Goal: Obtain resource: Download file/media

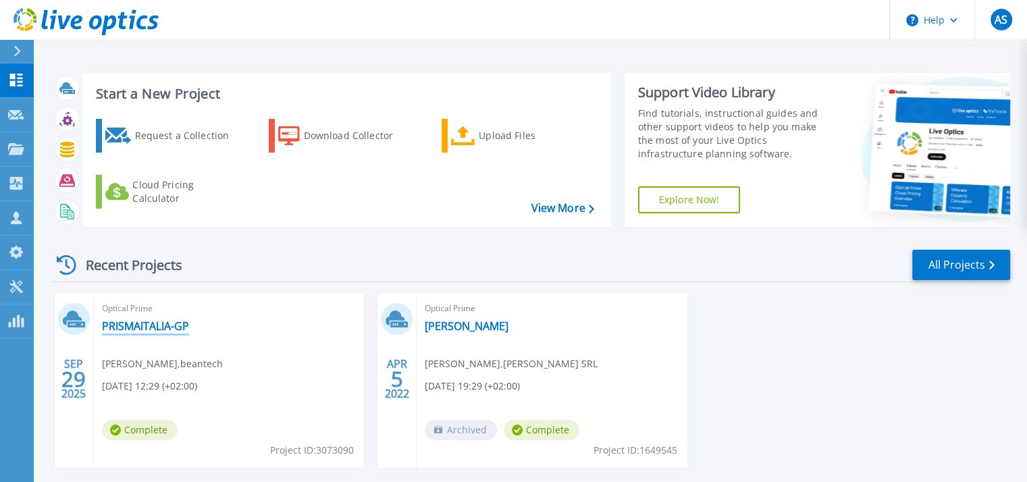
click at [146, 327] on link "PRISMAITALIA-GP" at bounding box center [145, 326] width 87 height 14
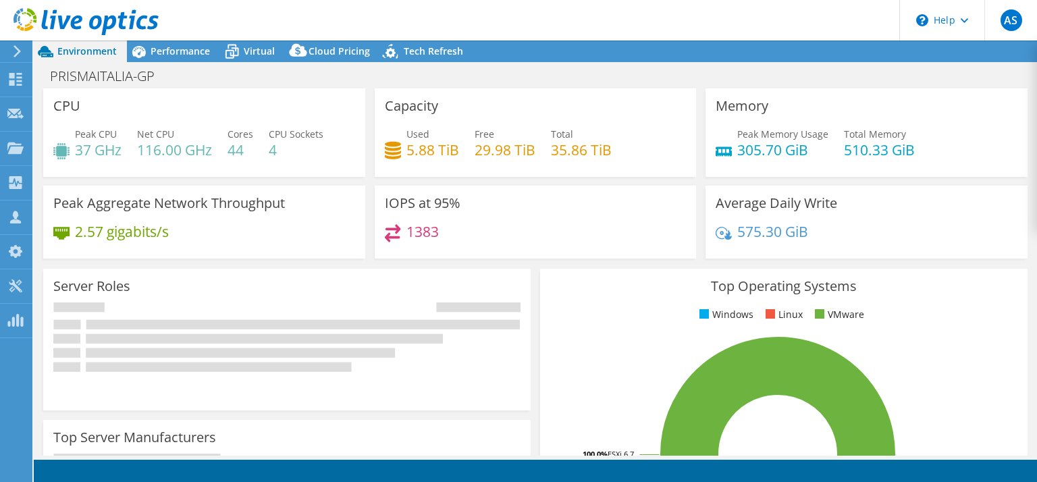
select select "USD"
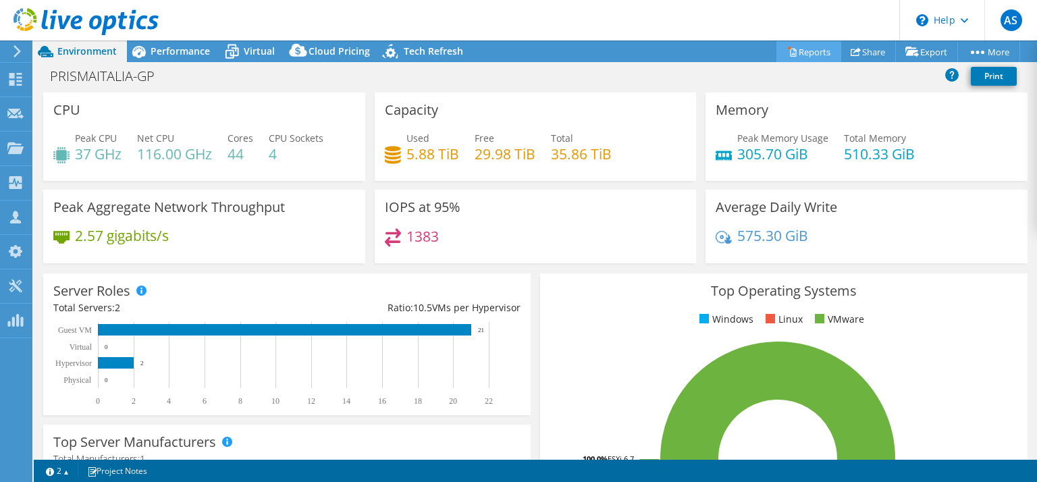
click at [805, 51] on link "Reports" at bounding box center [808, 51] width 65 height 21
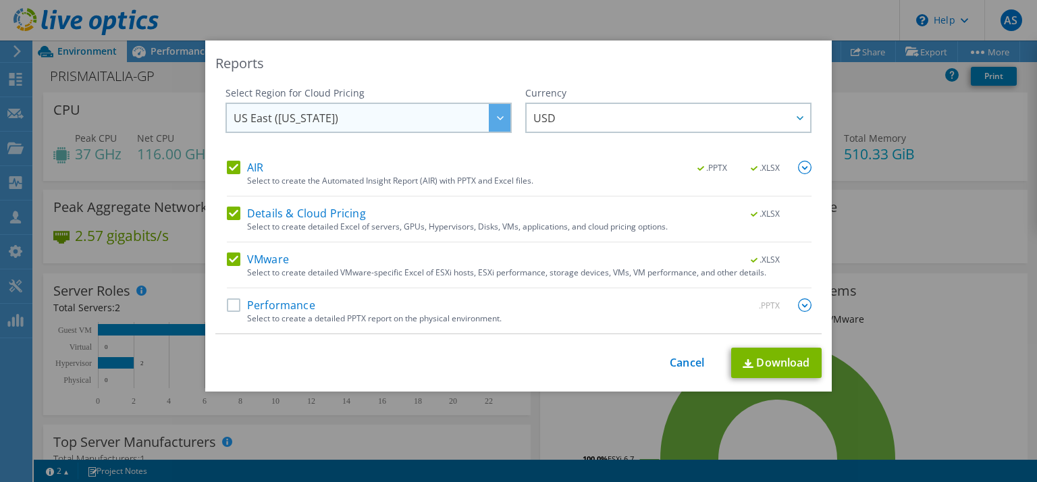
click at [497, 119] on icon at bounding box center [500, 118] width 7 height 4
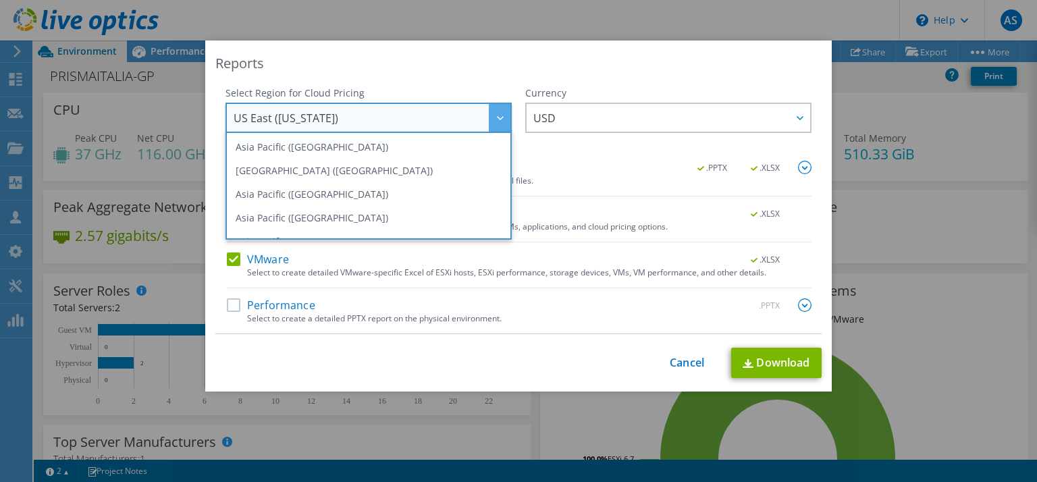
click at [507, 55] on div "Reports" at bounding box center [518, 63] width 606 height 19
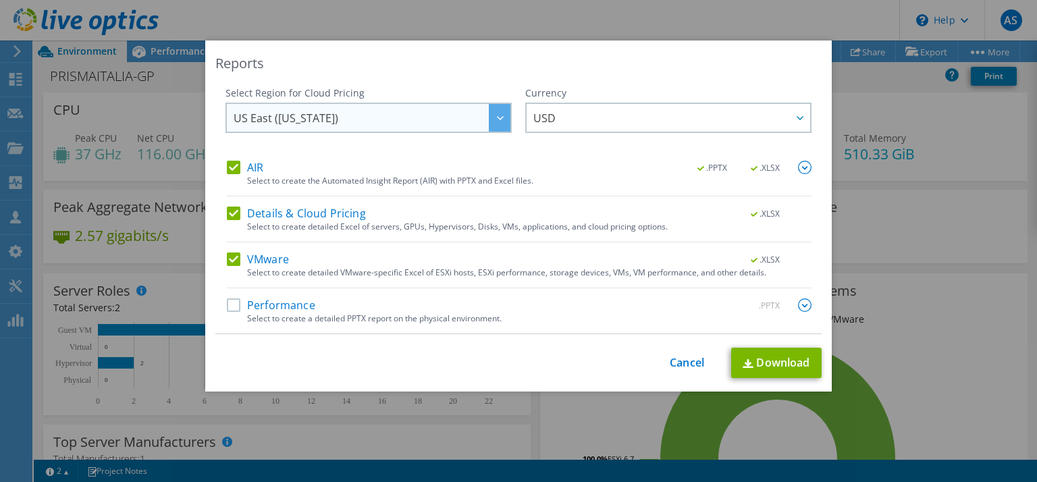
click at [475, 119] on span "US East (Virginia)" at bounding box center [372, 118] width 277 height 28
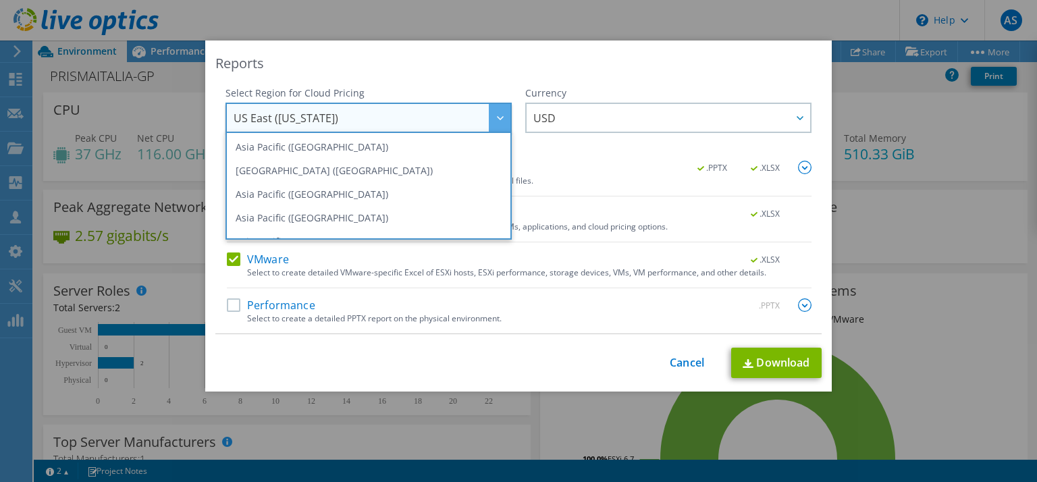
scroll to position [182, 0]
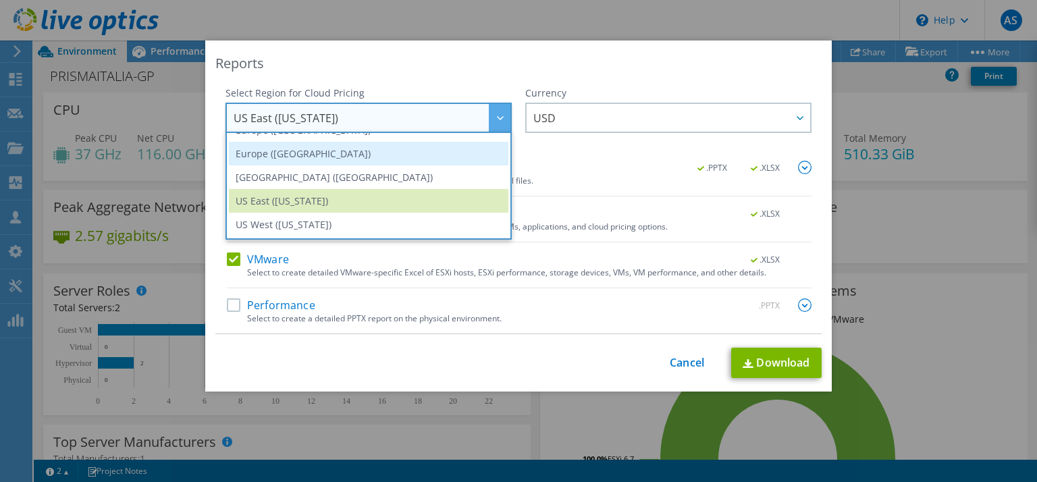
click at [276, 152] on li "Europe (London)" at bounding box center [368, 154] width 279 height 24
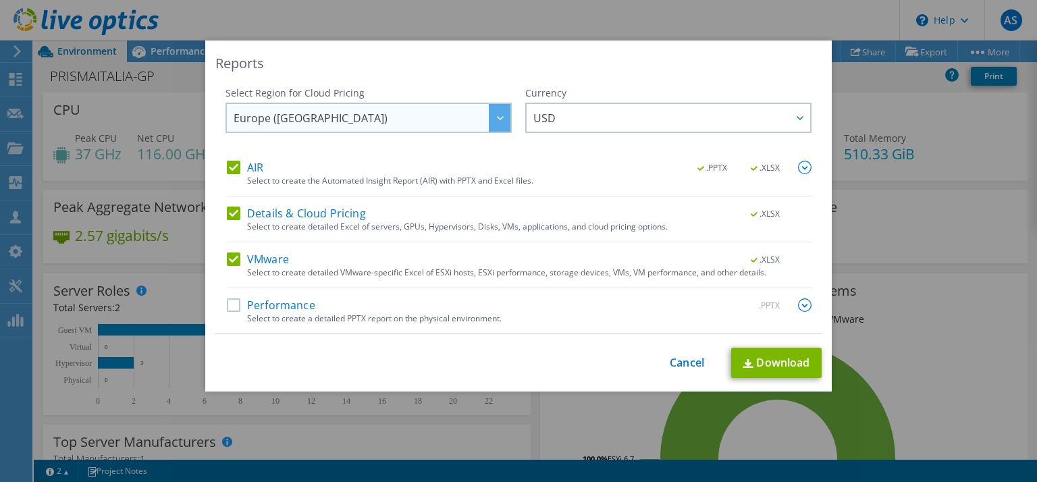
scroll to position [182, 0]
click at [228, 304] on label "Performance" at bounding box center [271, 305] width 88 height 14
click at [0, 0] on input "Performance" at bounding box center [0, 0] width 0 height 0
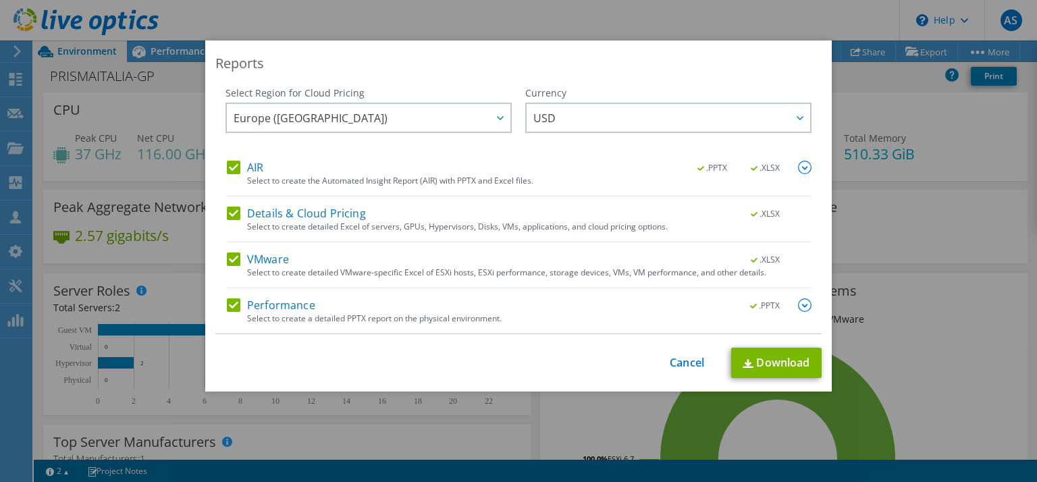
click at [606, 100] on div "Currency ARS AUD BRL CAD CHF CLP CNY DKK EUR GBP HKD HUF INR JPY MXN MYR NOK NZ…" at bounding box center [668, 123] width 286 height 74
click at [608, 113] on span "USD" at bounding box center [671, 118] width 277 height 28
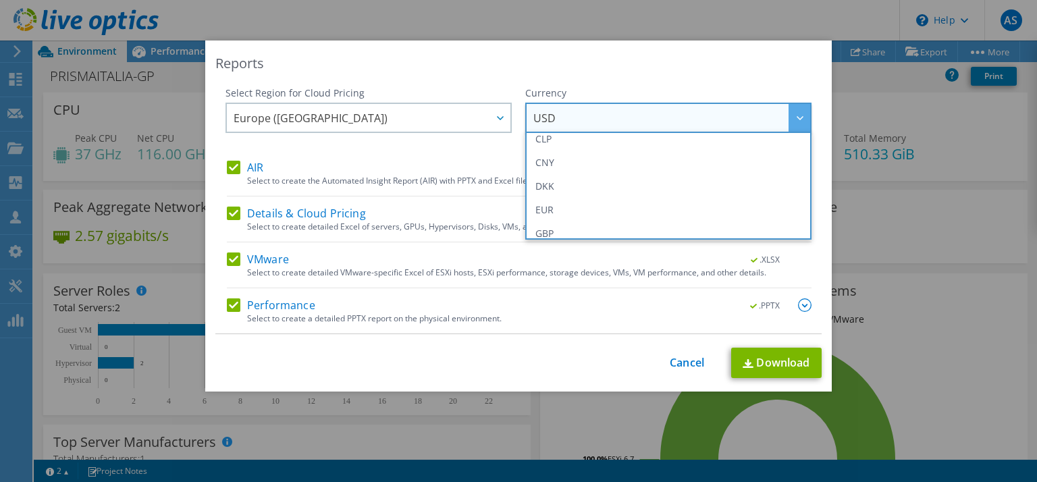
scroll to position [154, 0]
click at [647, 186] on li "EUR" at bounding box center [668, 182] width 279 height 24
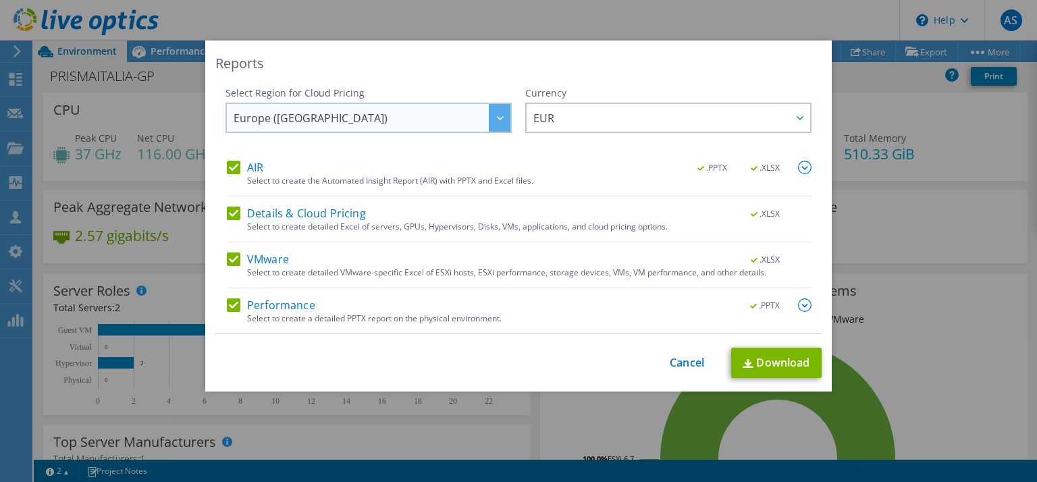
click at [418, 119] on span "Europe (London)" at bounding box center [372, 118] width 277 height 28
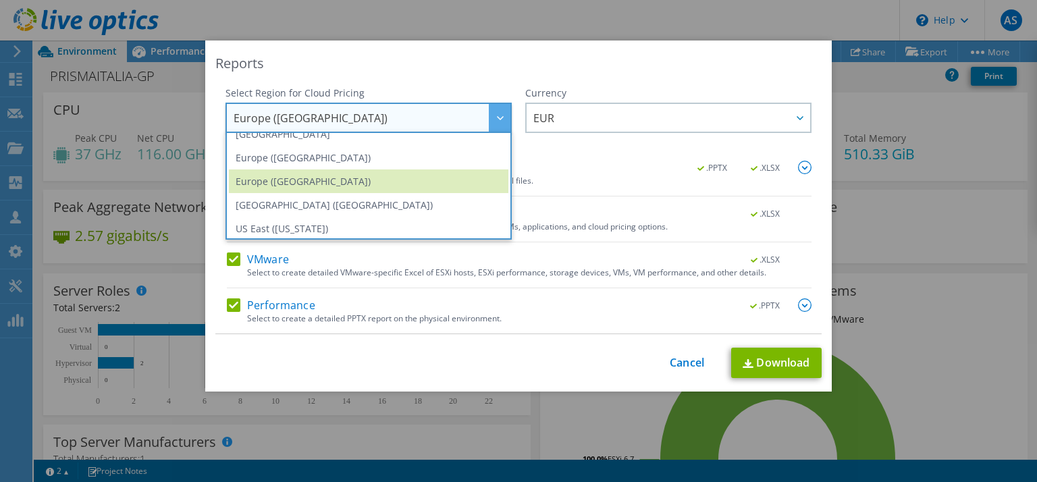
scroll to position [128, 0]
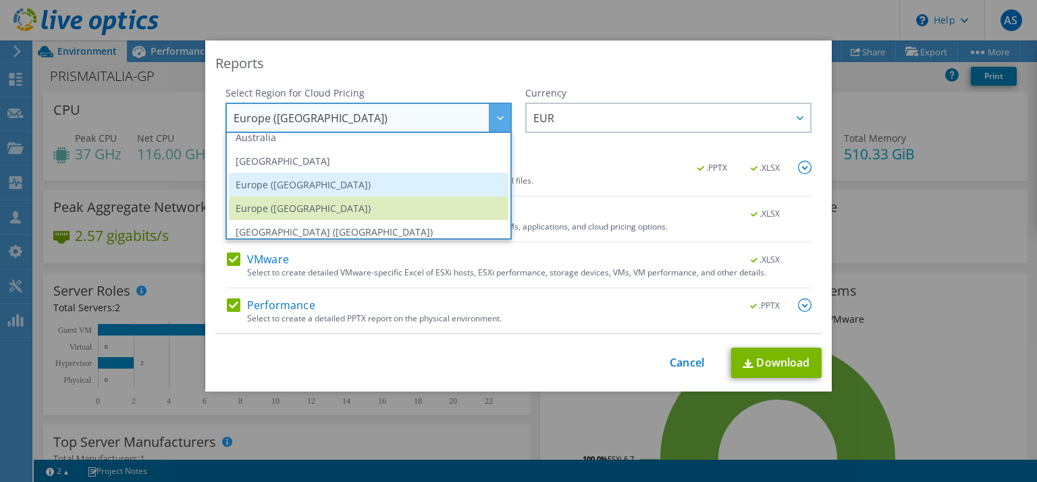
click at [407, 189] on li "Europe (Frankfurt)" at bounding box center [368, 185] width 279 height 24
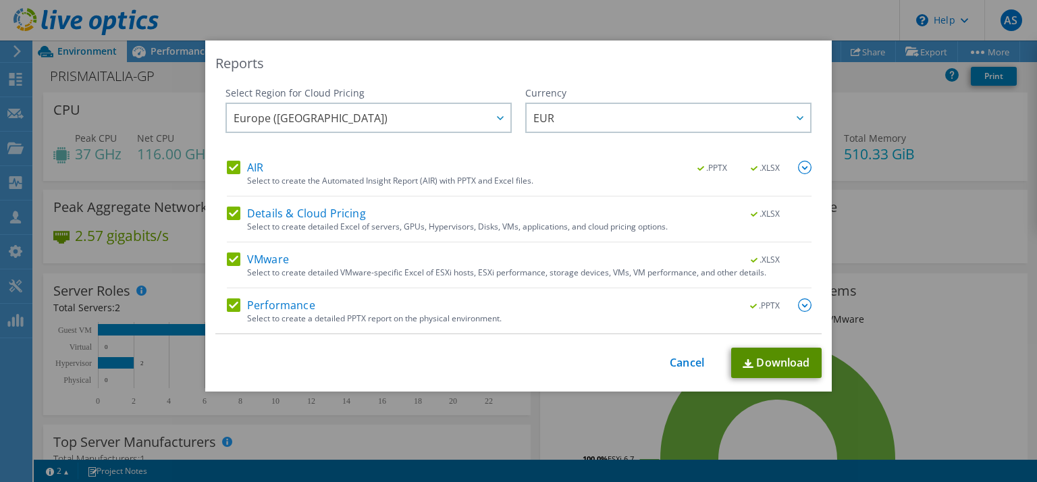
click at [772, 367] on link "Download" at bounding box center [776, 363] width 90 height 30
click at [682, 370] on div "This process may take a while, please wait... Cancel Download" at bounding box center [518, 363] width 606 height 30
click at [680, 363] on link "Cancel" at bounding box center [687, 362] width 34 height 13
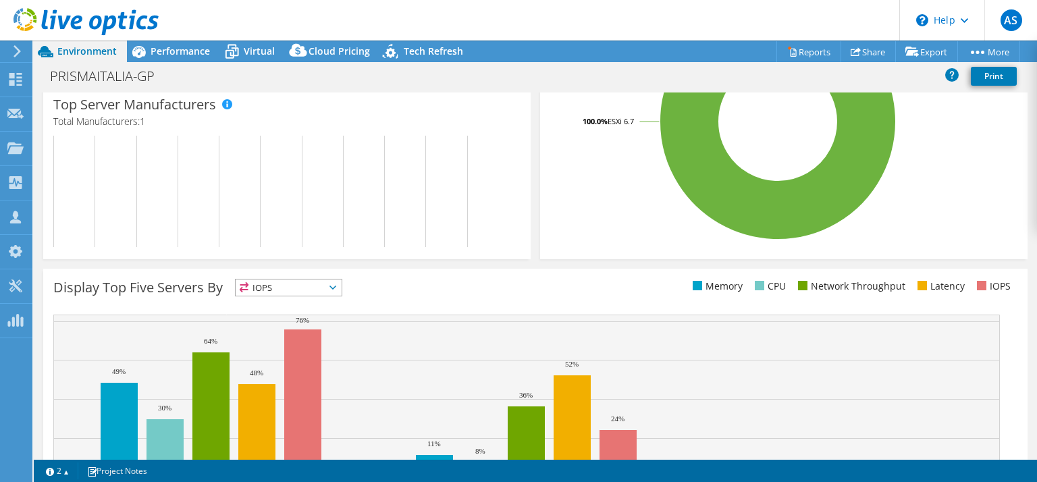
scroll to position [419, 0]
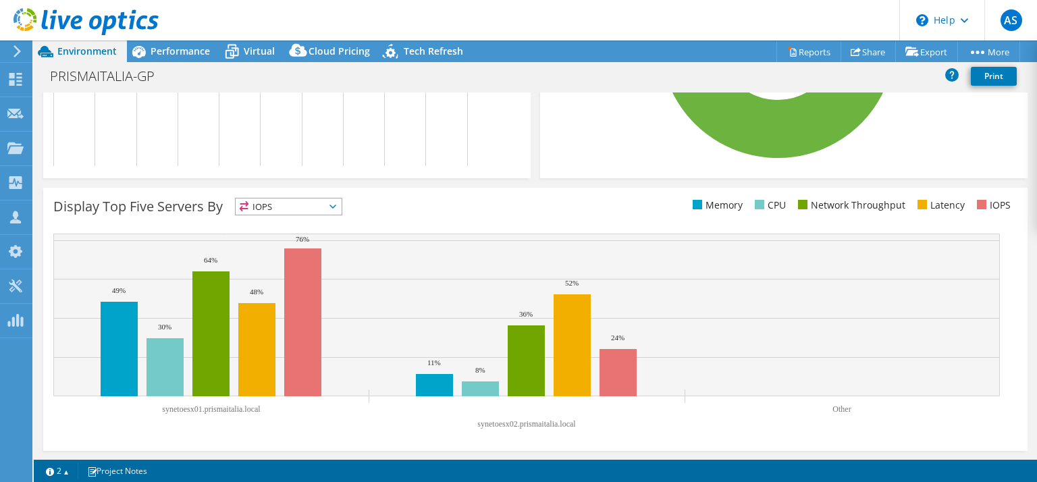
click at [310, 209] on span "IOPS" at bounding box center [289, 206] width 106 height 16
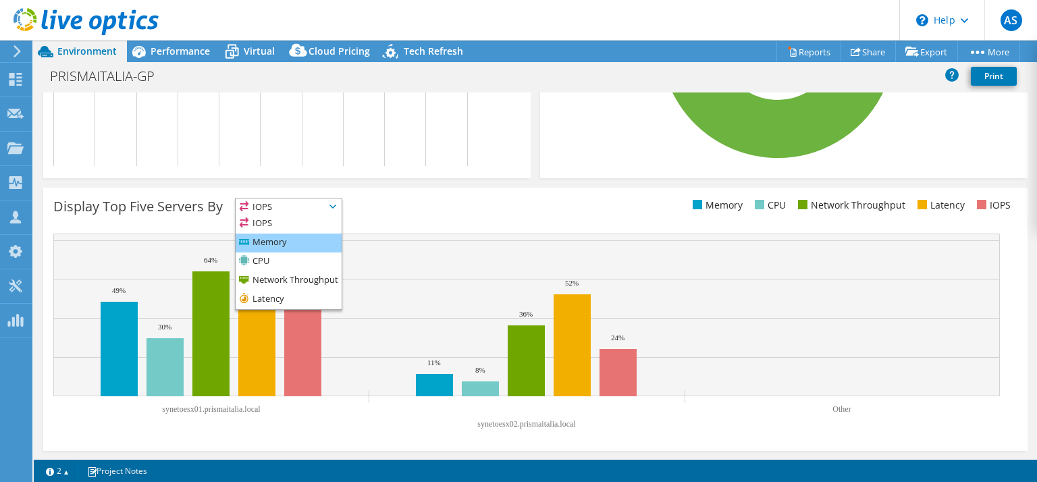
click at [289, 242] on li "Memory" at bounding box center [289, 243] width 106 height 19
